Goal: Information Seeking & Learning: Learn about a topic

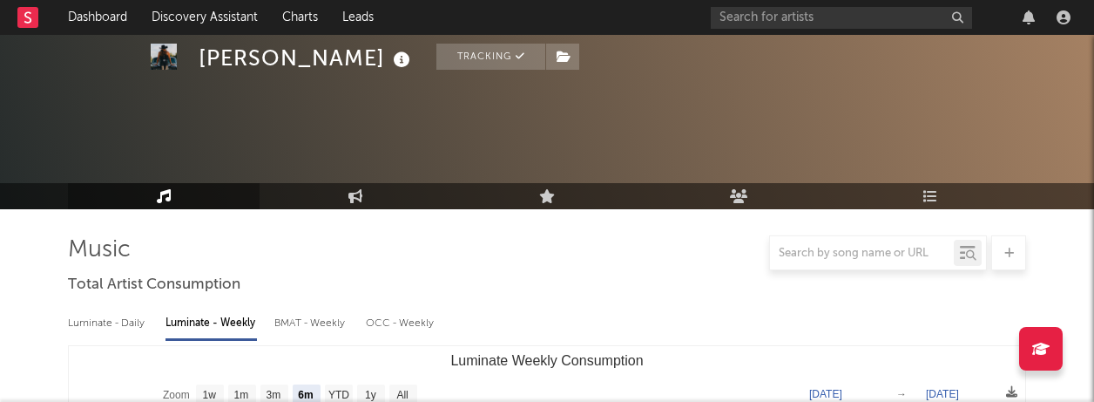
select select "6m"
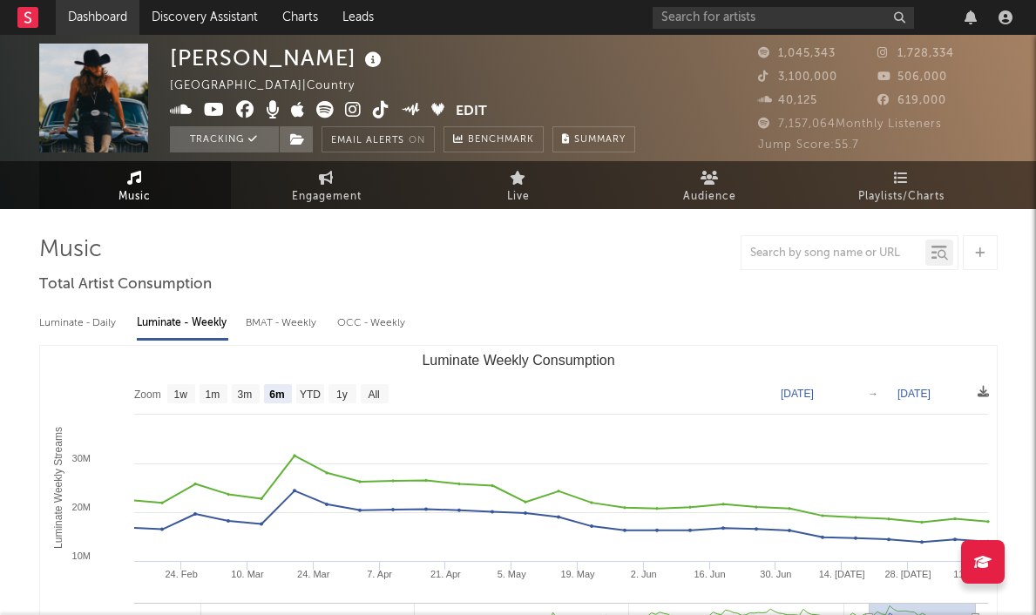
click at [108, 23] on link "Dashboard" at bounding box center [98, 17] width 84 height 35
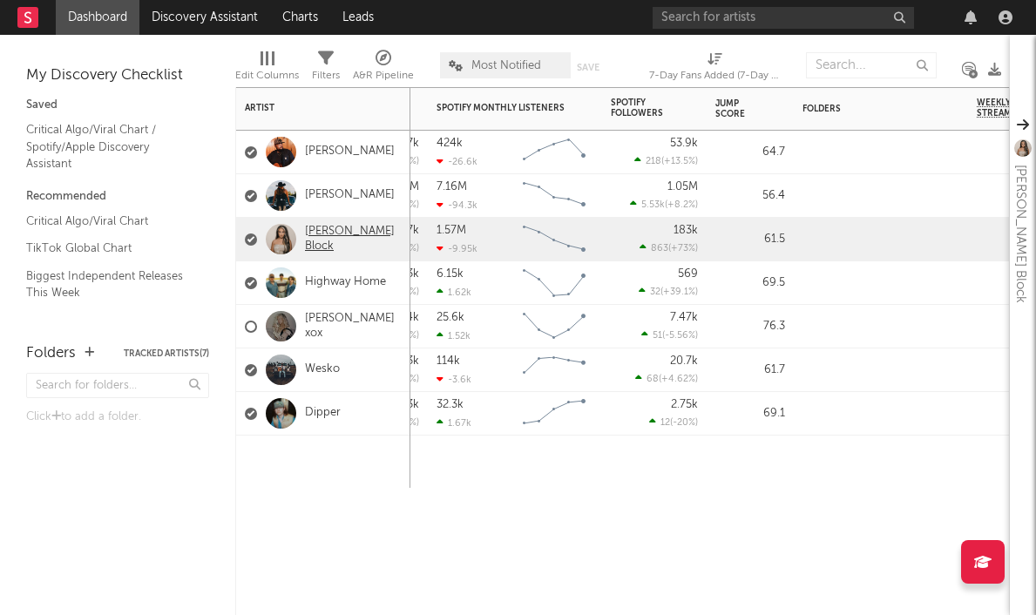
click at [345, 239] on link "[PERSON_NAME] Block" at bounding box center [353, 240] width 97 height 30
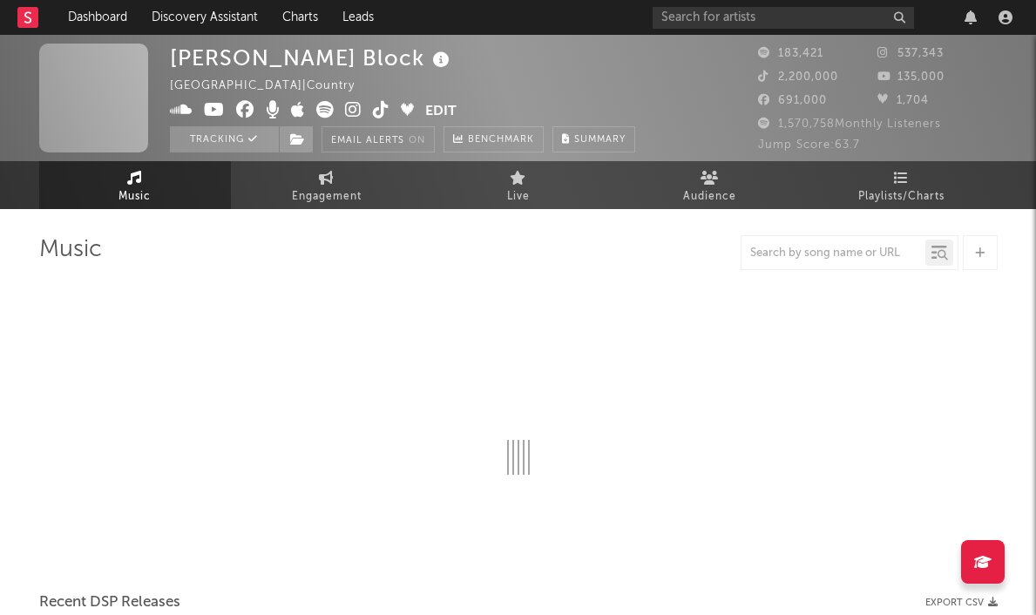
select select "6m"
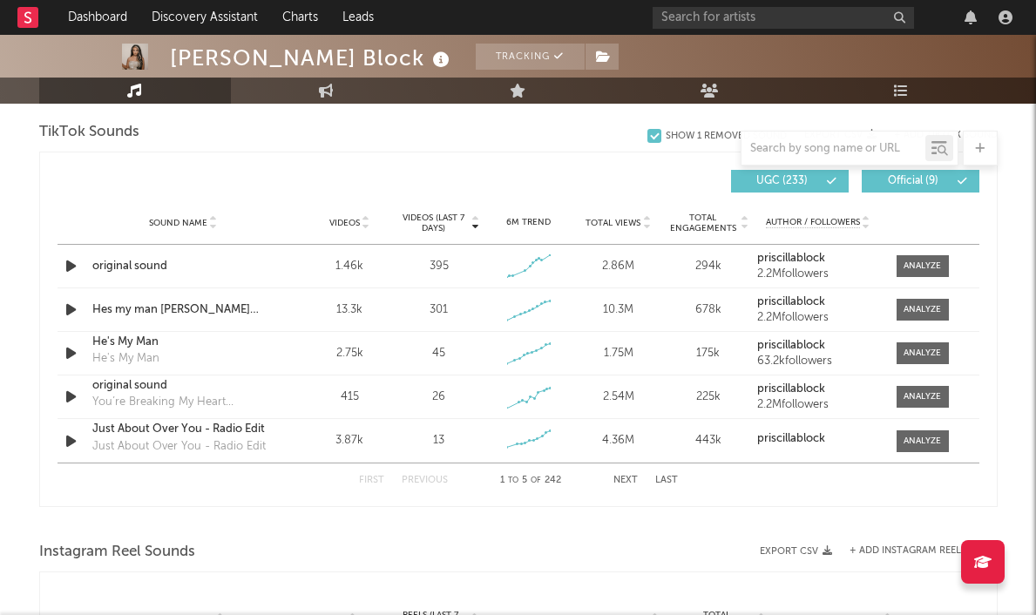
scroll to position [1177, 0]
click at [914, 264] on div at bounding box center [921, 265] width 37 height 13
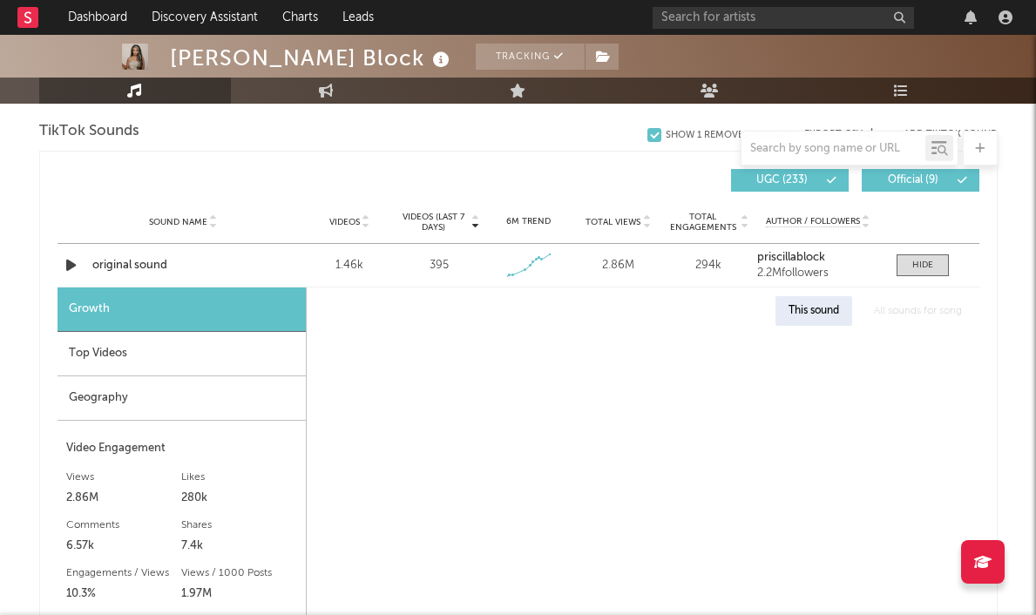
select select "1w"
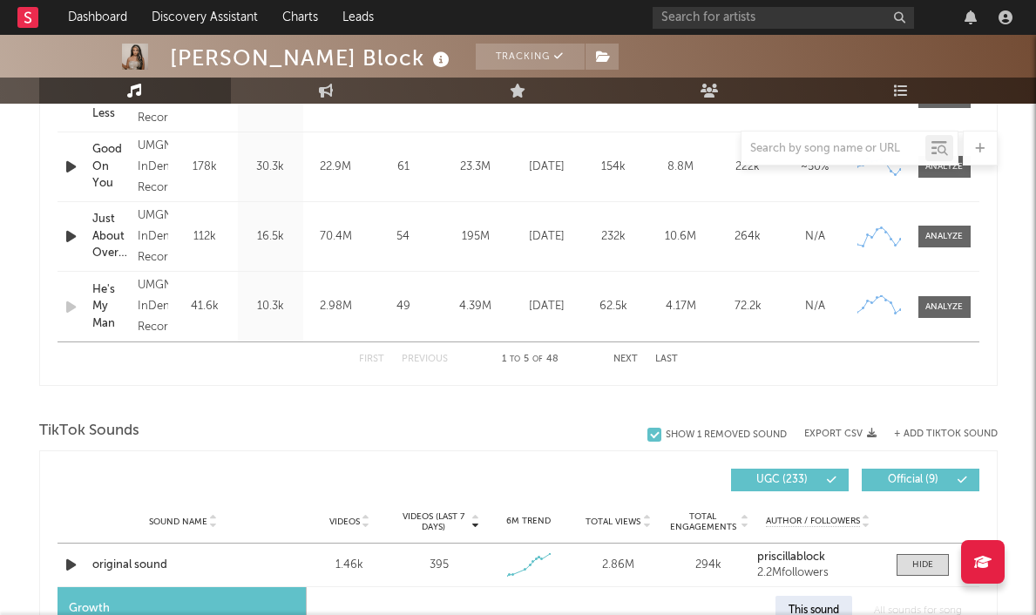
scroll to position [699, 0]
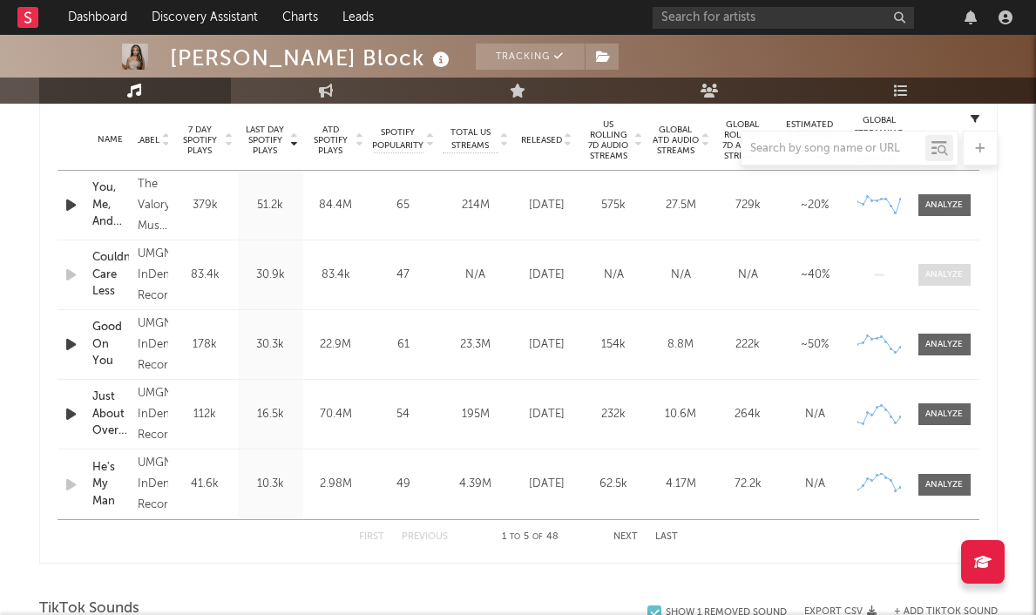
click at [954, 266] on span at bounding box center [944, 275] width 52 height 22
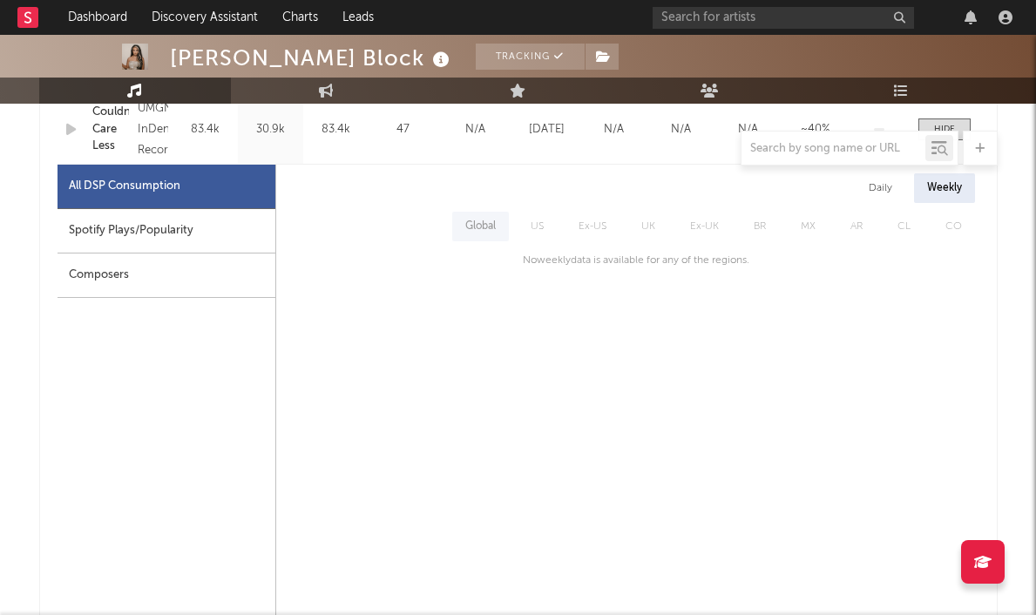
scroll to position [847, 0]
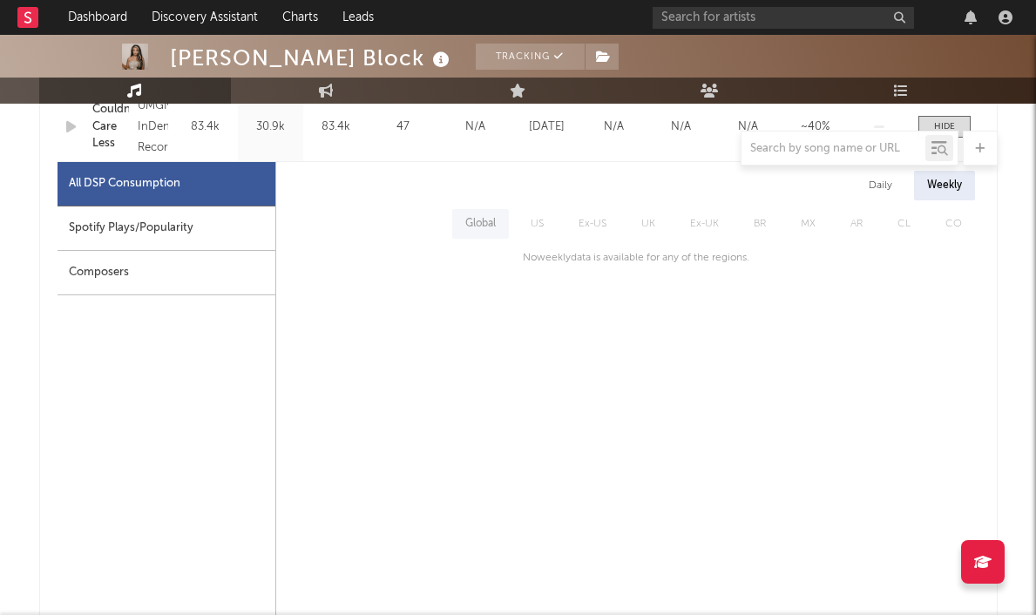
click at [872, 179] on div "Daily" at bounding box center [880, 186] width 50 height 30
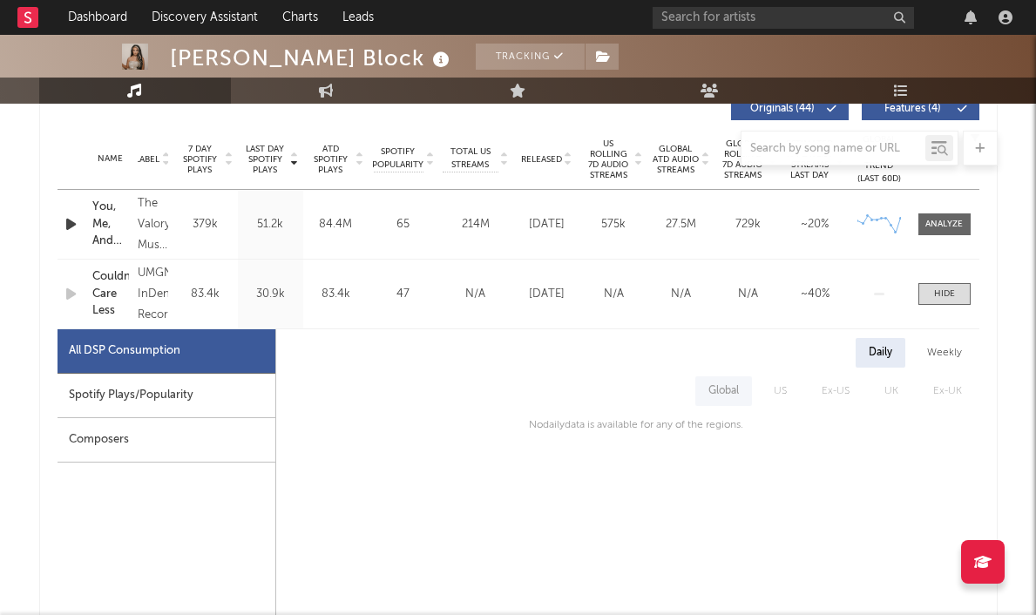
scroll to position [672, 0]
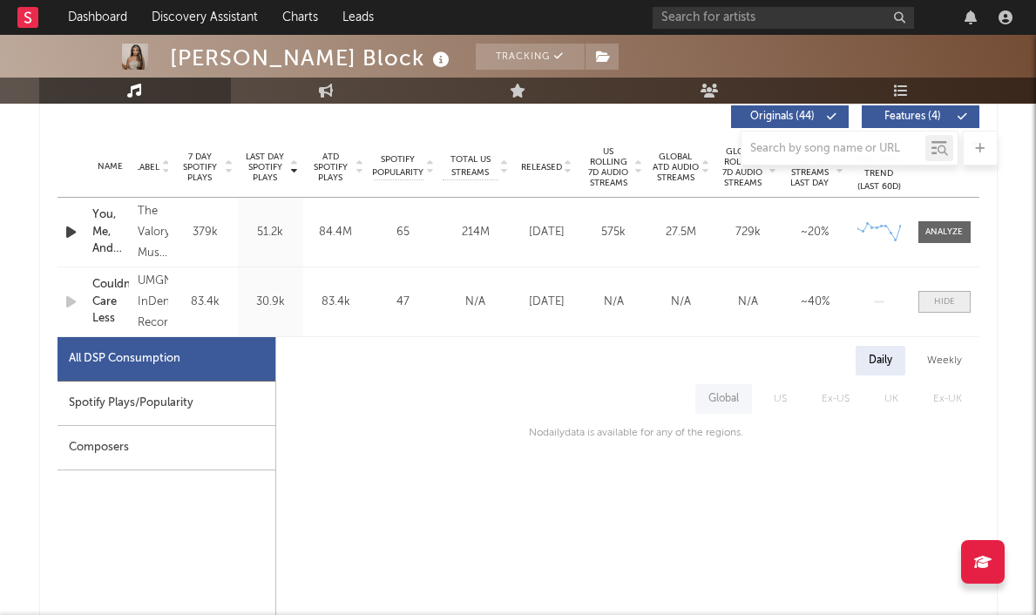
click at [950, 300] on div at bounding box center [944, 301] width 21 height 13
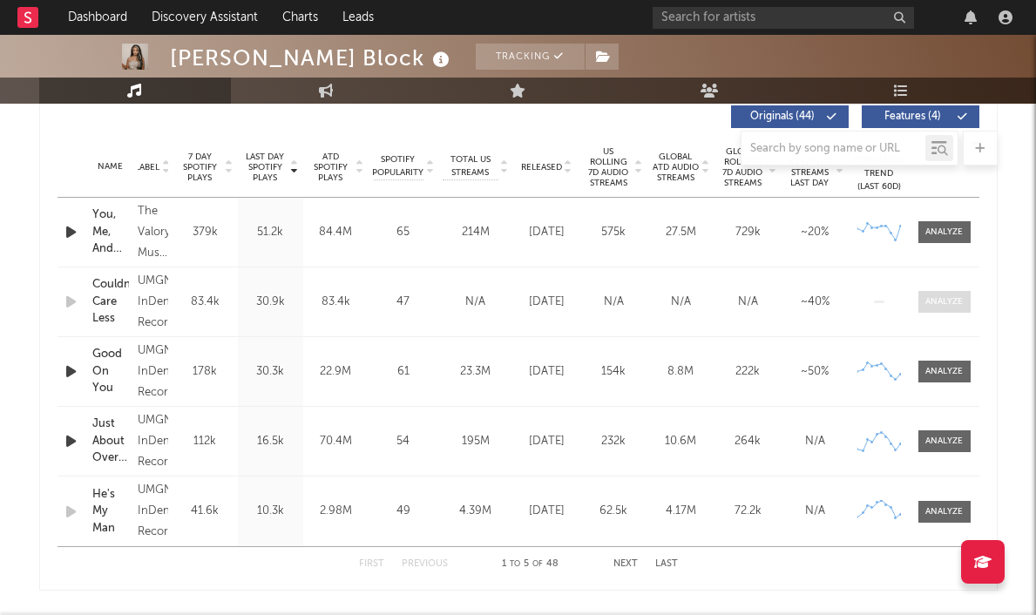
click at [950, 300] on div at bounding box center [943, 301] width 37 height 13
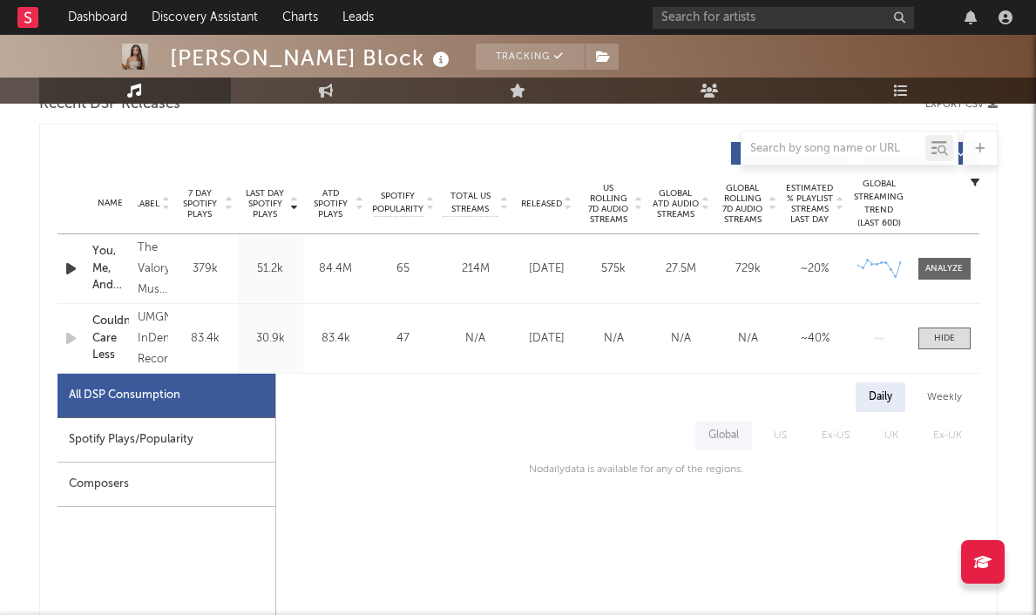
scroll to position [639, 0]
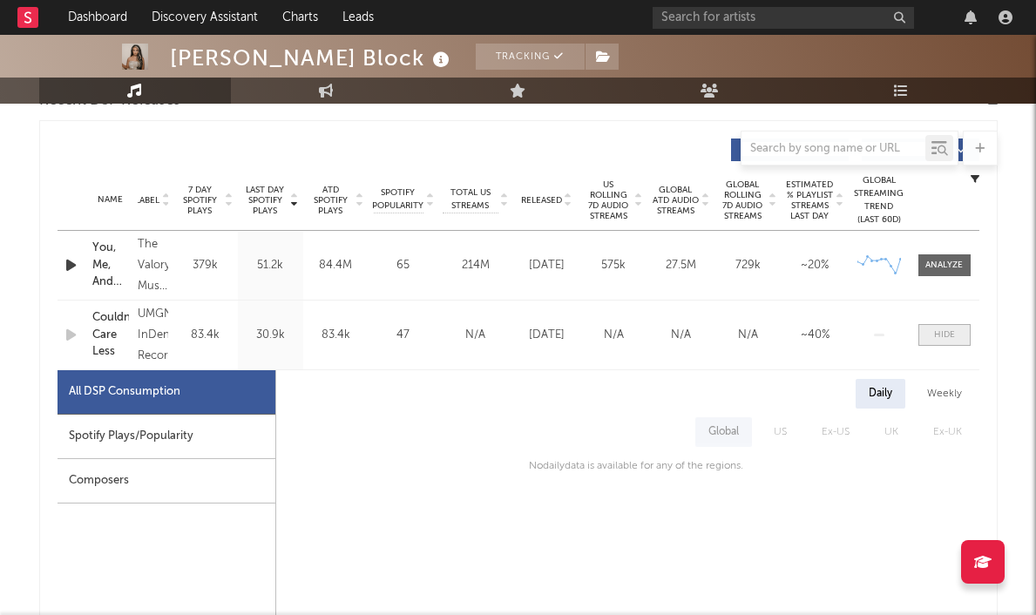
click at [949, 332] on div at bounding box center [944, 334] width 21 height 13
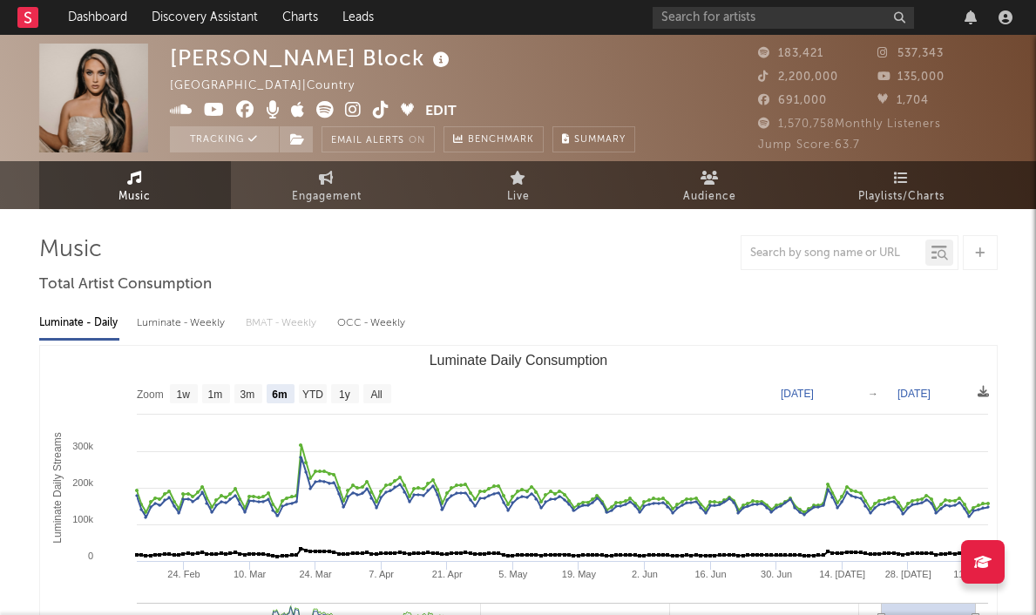
scroll to position [0, 0]
click at [160, 311] on div at bounding box center [153, 285] width 152 height 64
click at [165, 318] on div "Luminate - Weekly" at bounding box center [182, 323] width 91 height 30
select select "6m"
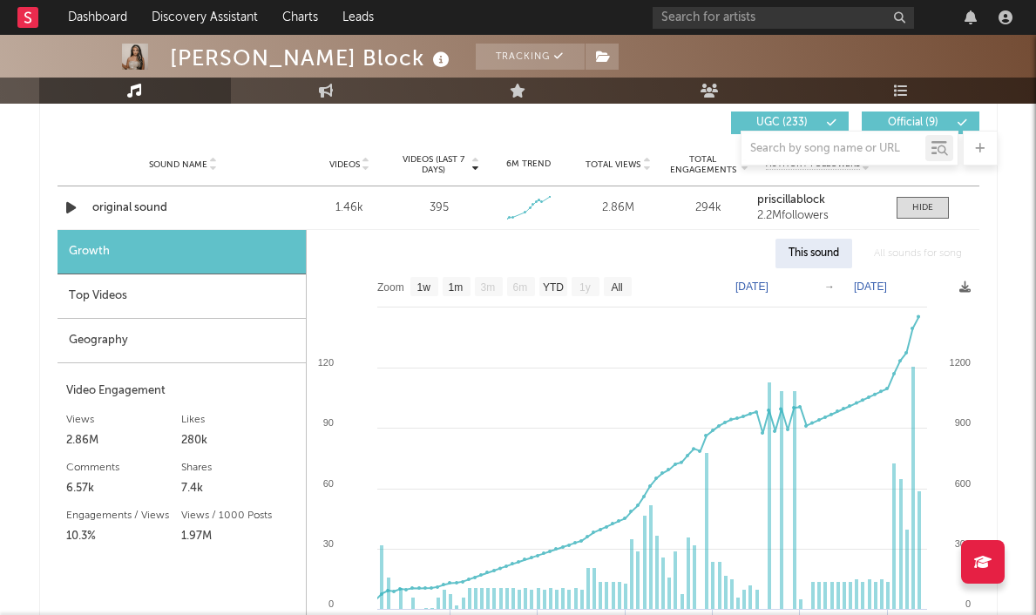
scroll to position [1270, 0]
